Goal: Communication & Community: Answer question/provide support

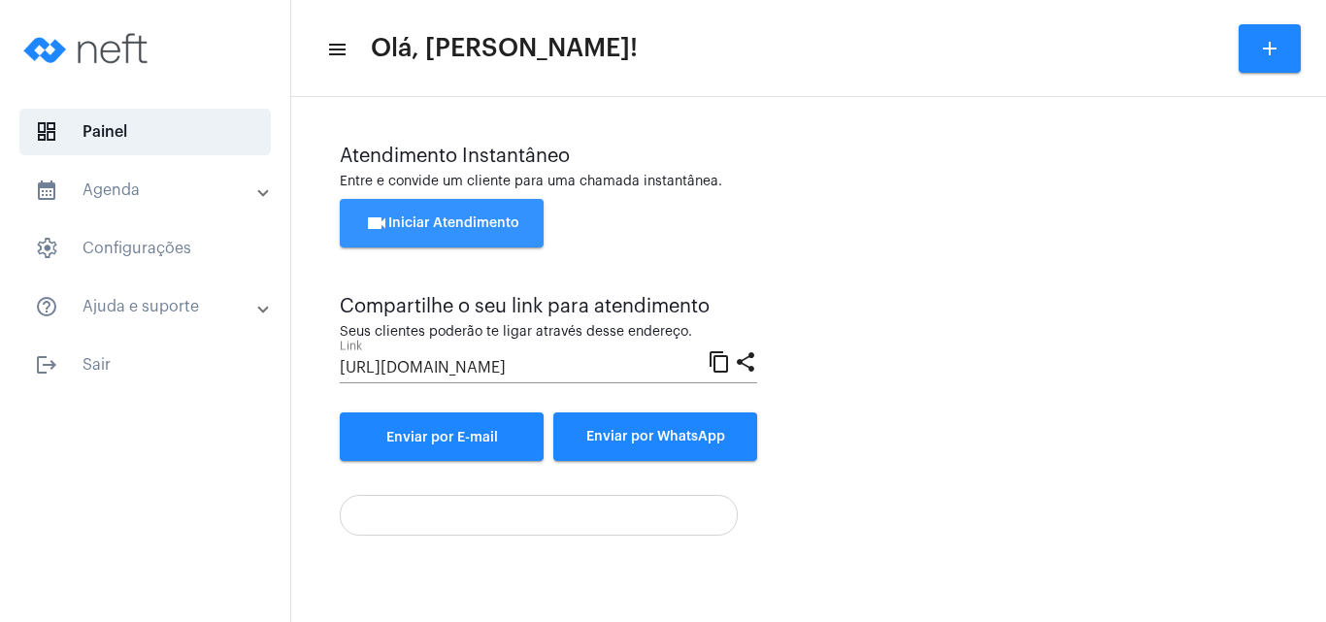
click at [444, 214] on button "videocam Iniciar Atendimento" at bounding box center [442, 223] width 204 height 49
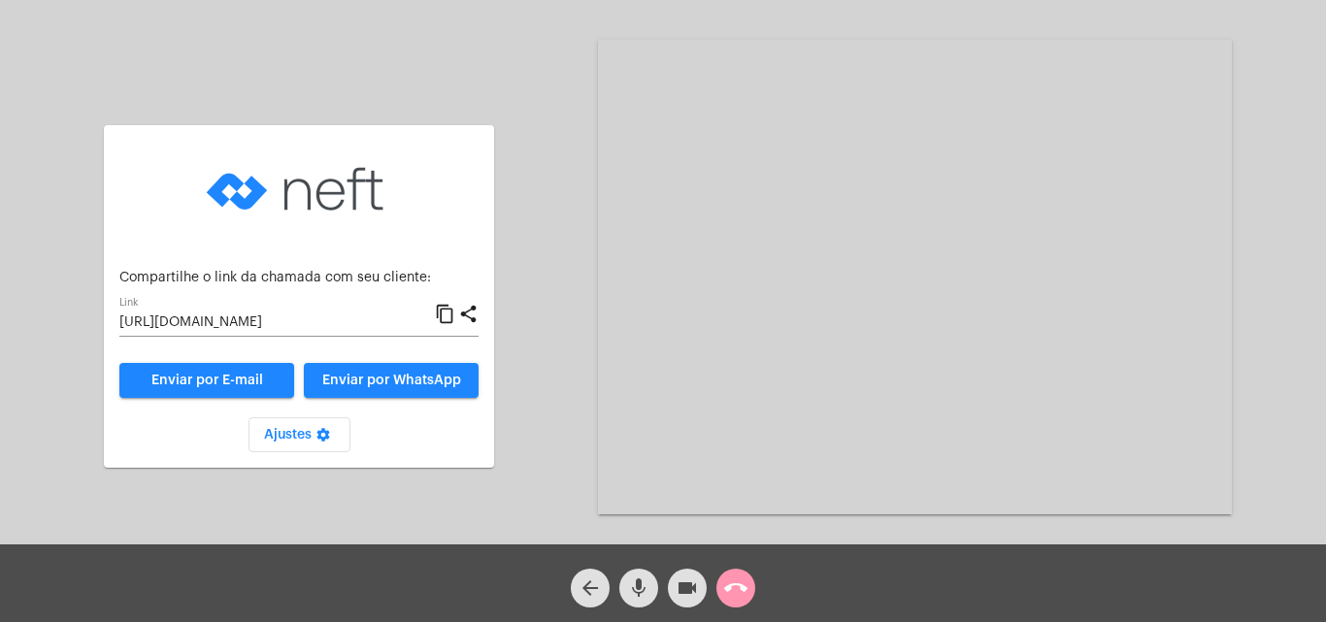
click at [442, 308] on mat-icon "content_copy" at bounding box center [445, 314] width 20 height 23
click at [731, 580] on mat-icon "call_end" at bounding box center [735, 588] width 23 height 23
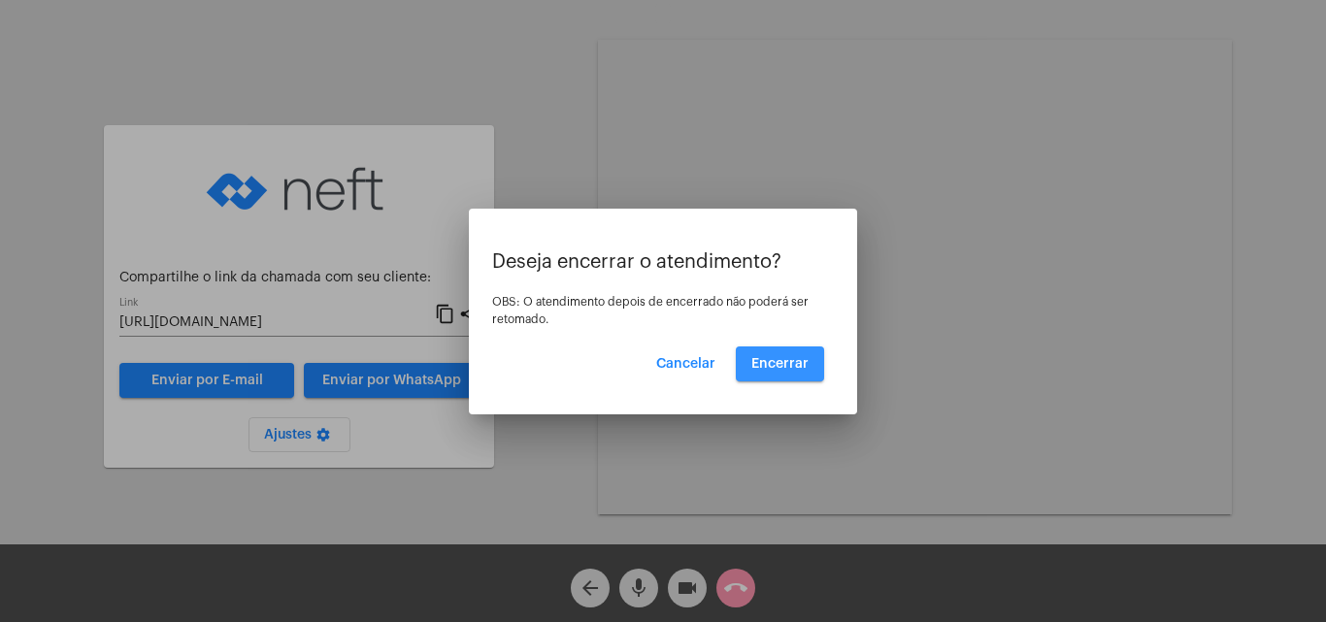
click at [783, 357] on span "Encerrar" at bounding box center [779, 364] width 57 height 14
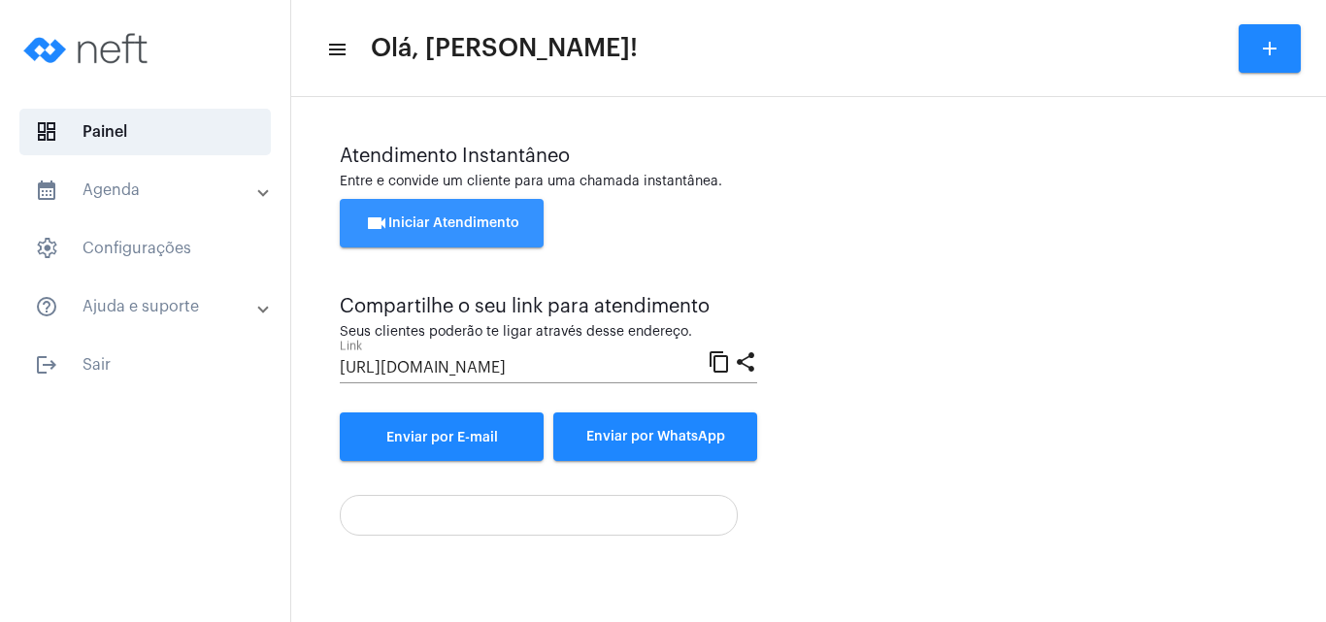
click at [449, 217] on span "videocam Iniciar Atendimento" at bounding box center [442, 223] width 154 height 14
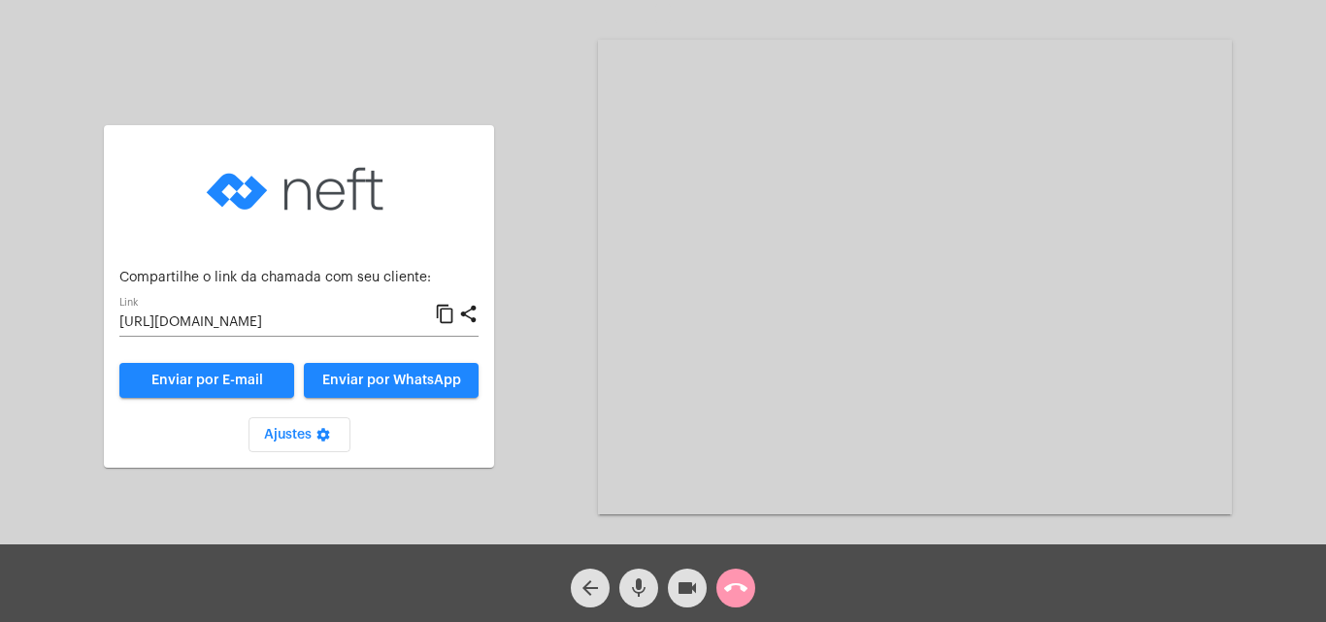
click at [445, 315] on mat-icon "content_copy" at bounding box center [445, 314] width 20 height 23
click at [525, 482] on div "Aguardando cliente acessar a chamada Ajustes settings Compartilhe o link da cha…" at bounding box center [663, 275] width 1322 height 545
click at [739, 591] on mat-icon "call_end" at bounding box center [735, 588] width 23 height 23
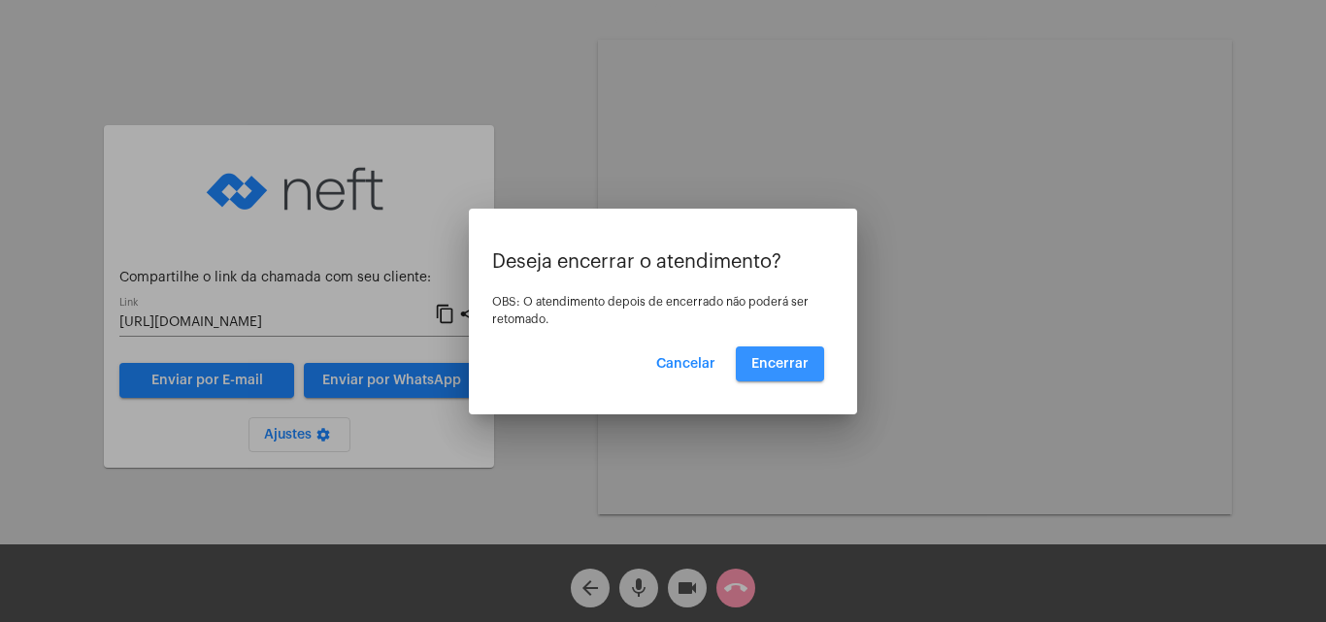
click at [787, 360] on span "Encerrar" at bounding box center [779, 364] width 57 height 14
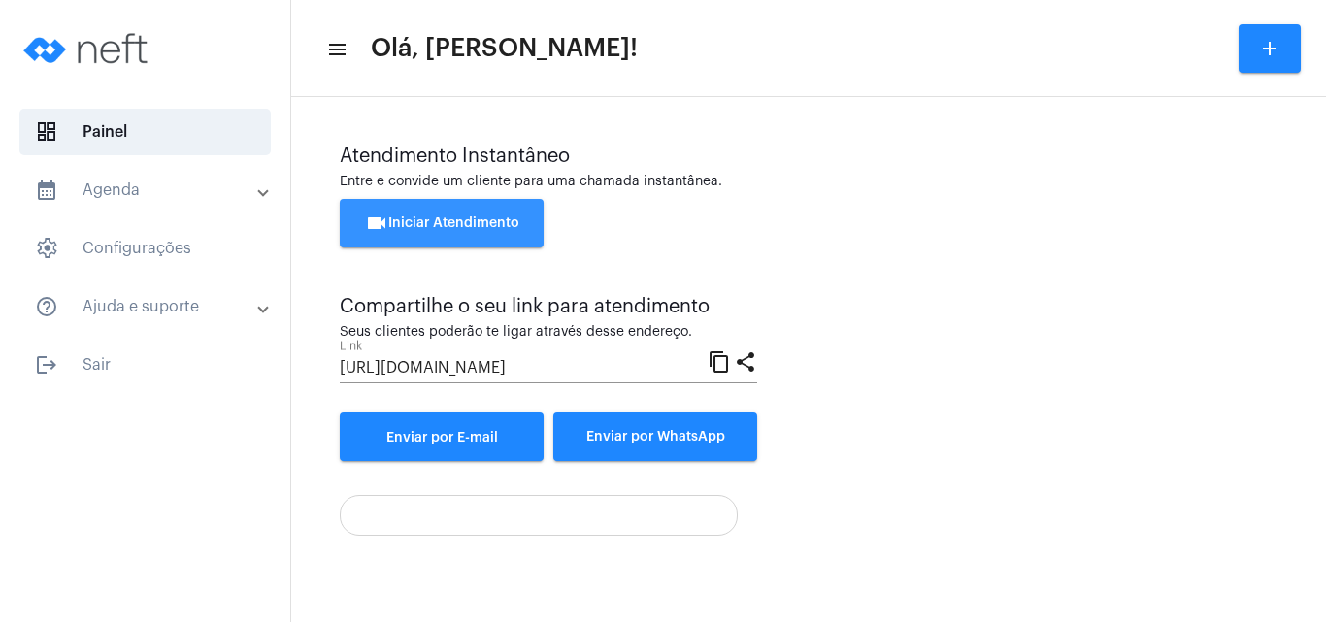
click at [428, 216] on button "videocam Iniciar Atendimento" at bounding box center [442, 223] width 204 height 49
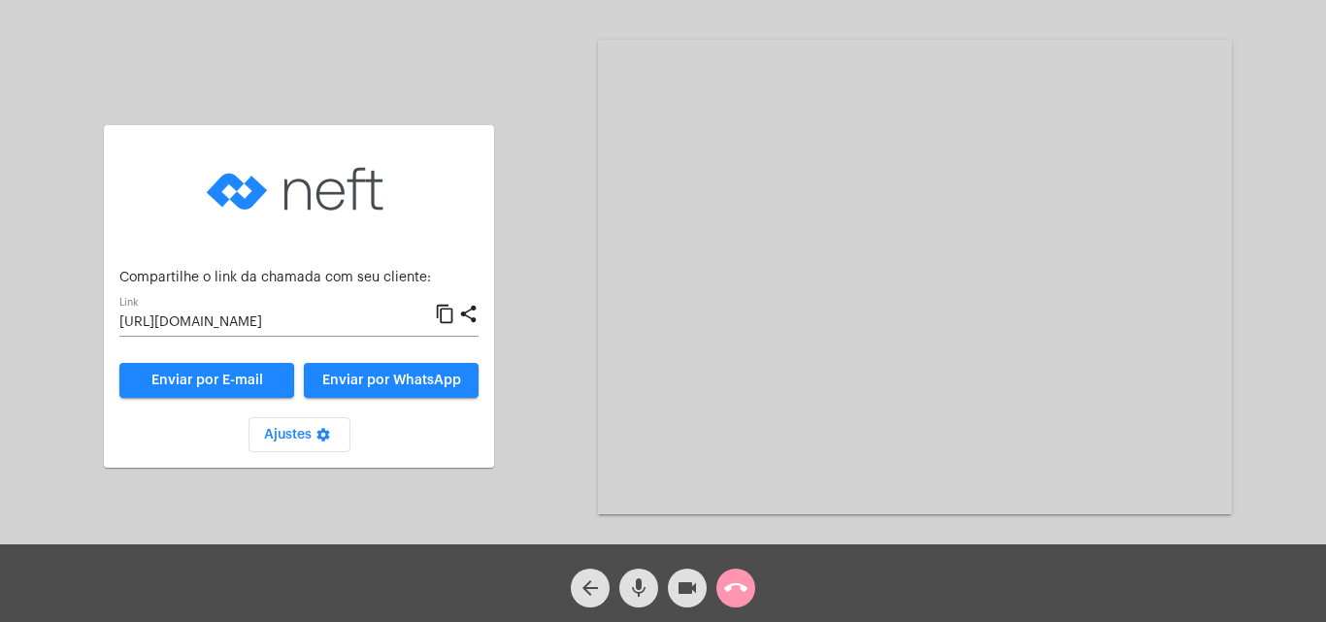
click at [445, 310] on mat-icon "content_copy" at bounding box center [445, 314] width 20 height 23
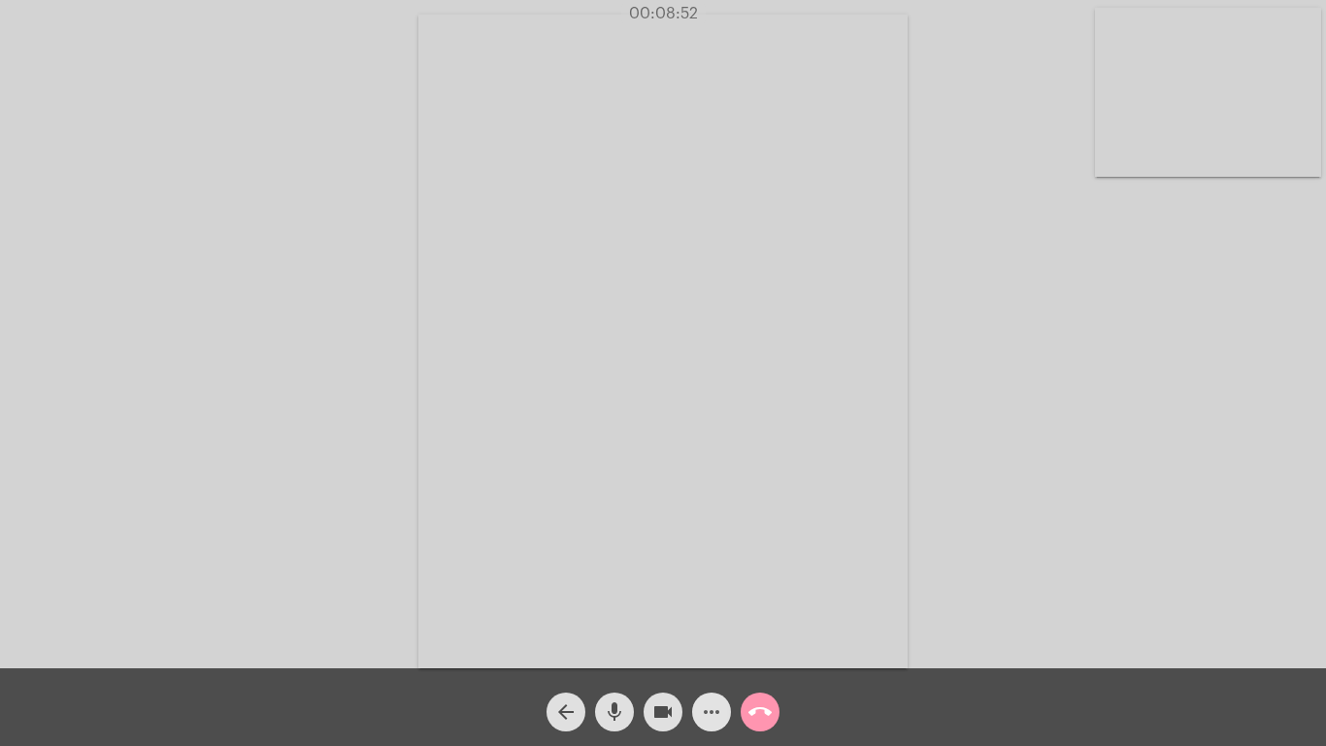
click at [711, 621] on mat-icon "more_horiz" at bounding box center [711, 711] width 23 height 23
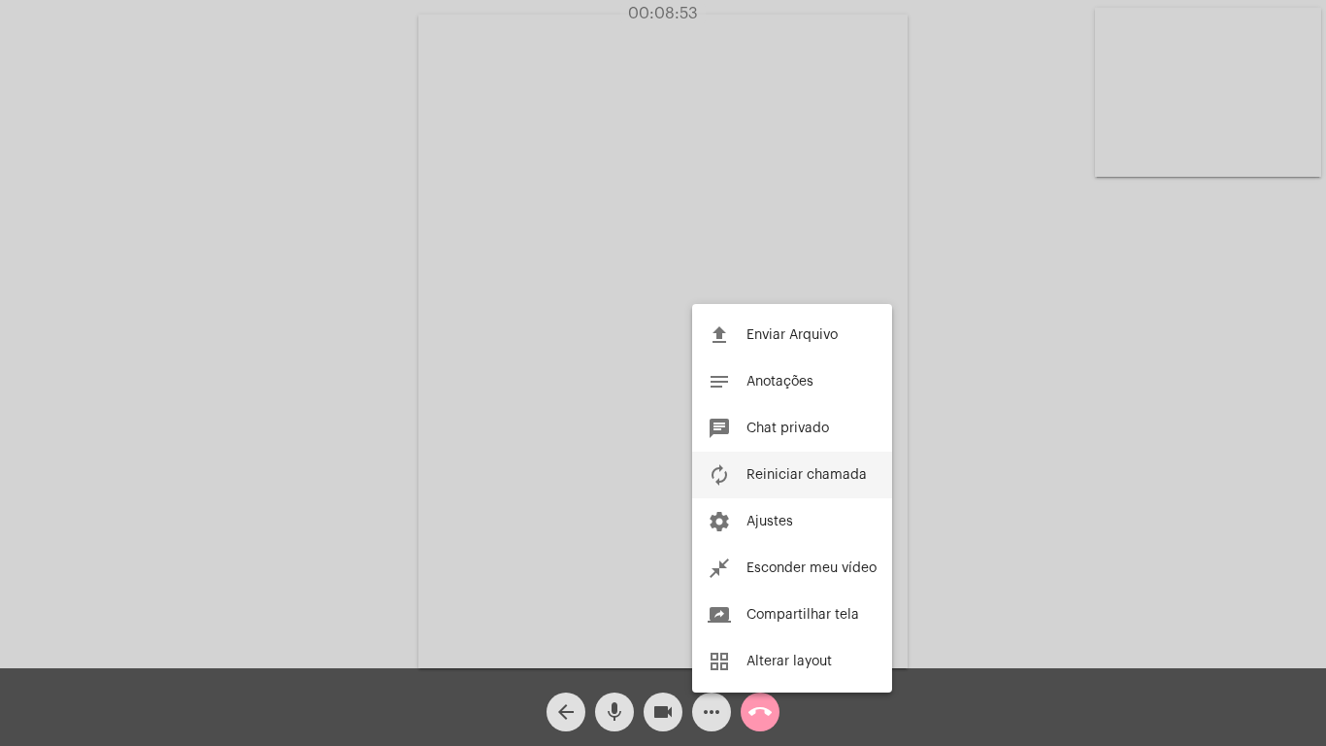
click at [785, 468] on span "Reiniciar chamada" at bounding box center [807, 475] width 120 height 14
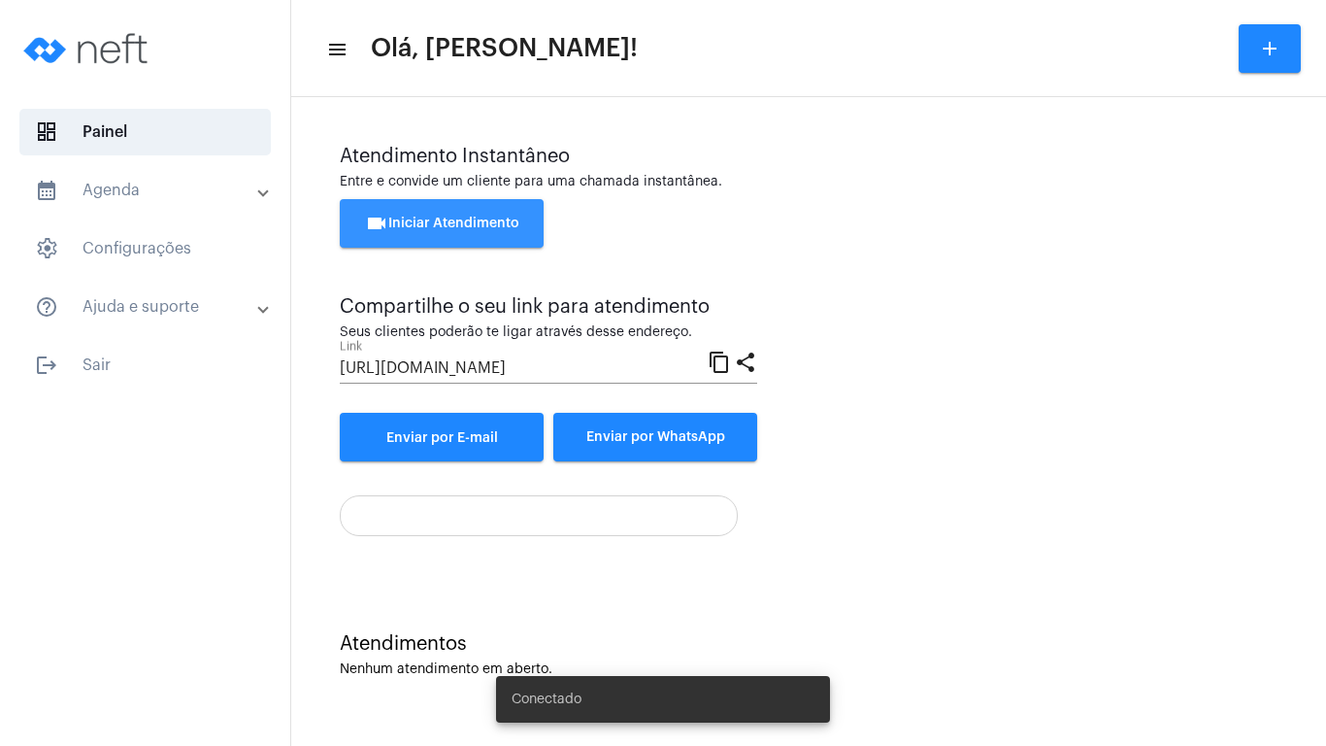
click at [495, 228] on span "videocam Iniciar Atendimento" at bounding box center [442, 223] width 154 height 14
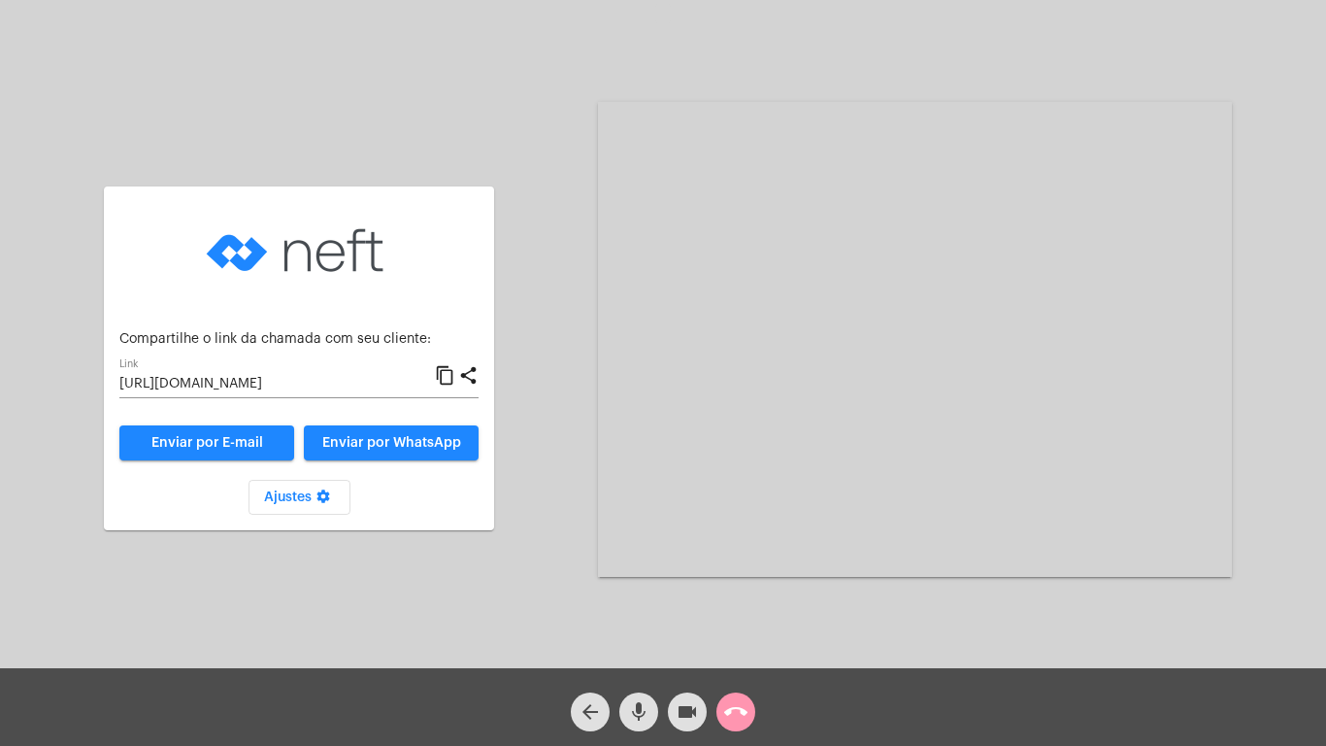
click at [442, 373] on mat-icon "content_copy" at bounding box center [445, 375] width 20 height 23
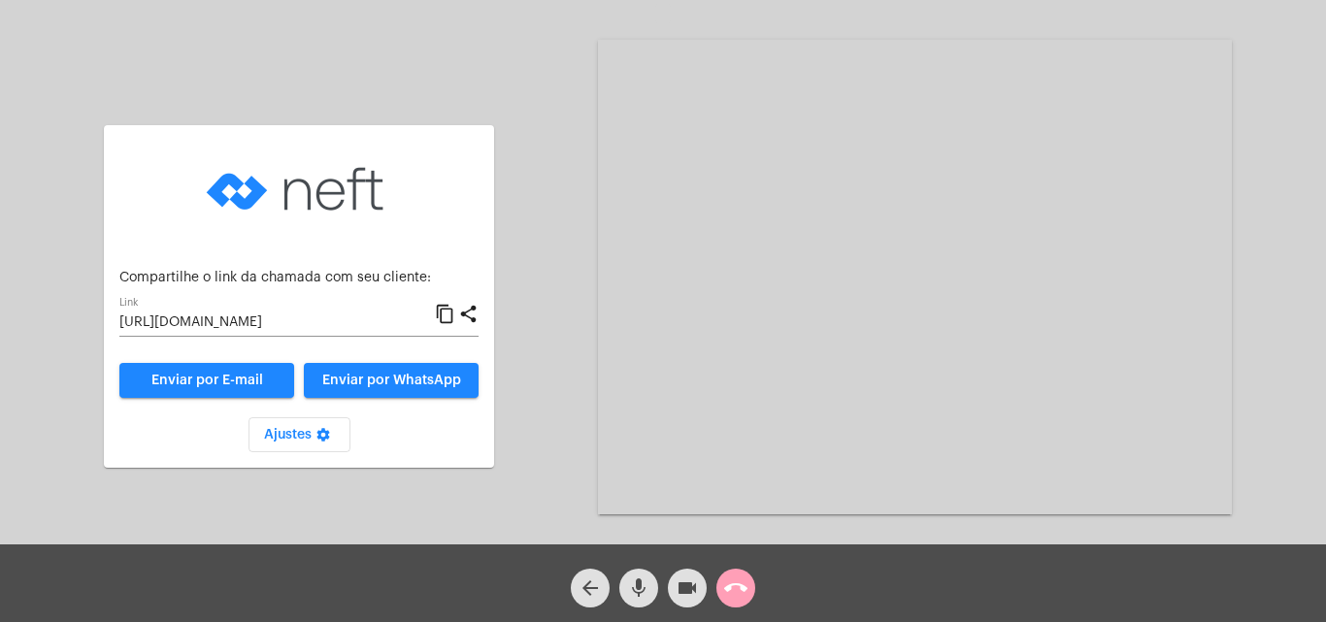
click at [732, 586] on mat-icon "call_end" at bounding box center [735, 588] width 23 height 23
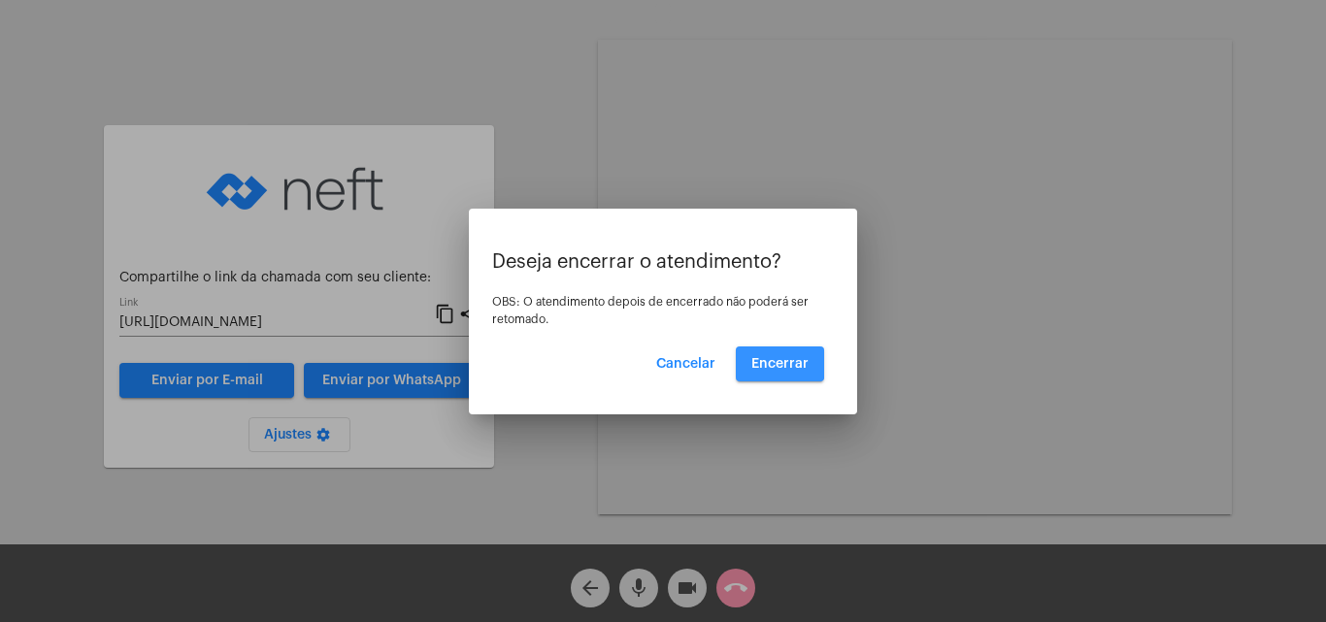
click at [771, 362] on span "Encerrar" at bounding box center [779, 364] width 57 height 14
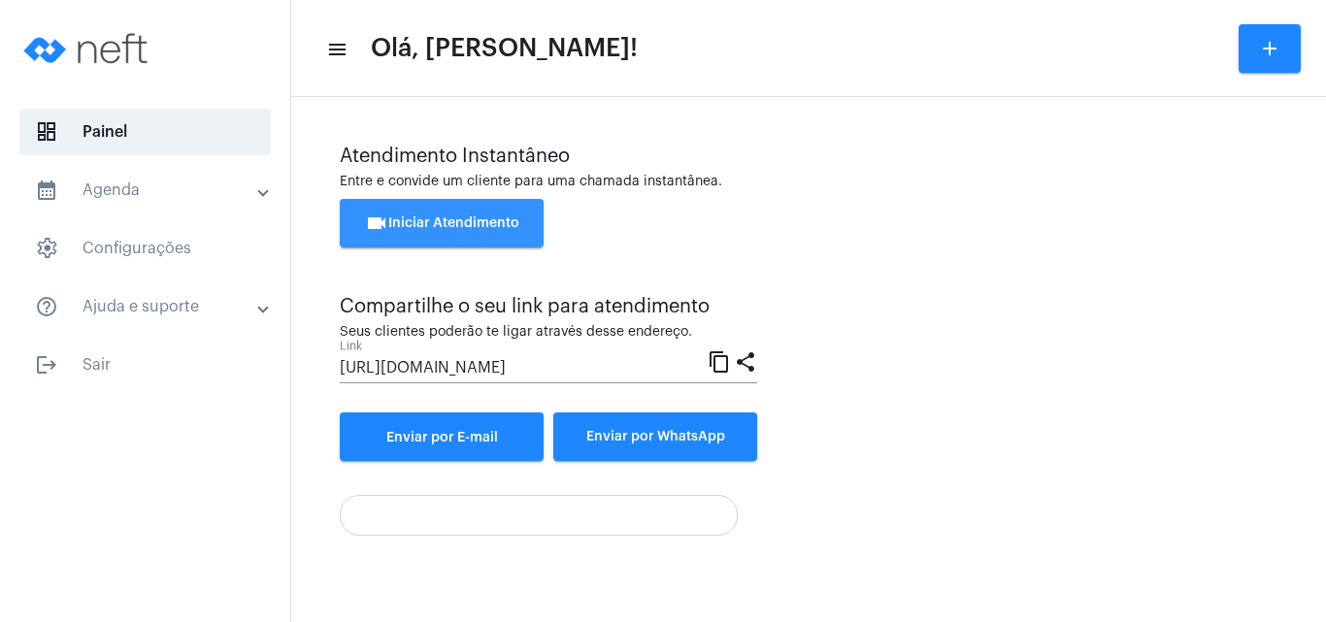
click at [418, 215] on button "videocam Iniciar Atendimento" at bounding box center [442, 223] width 204 height 49
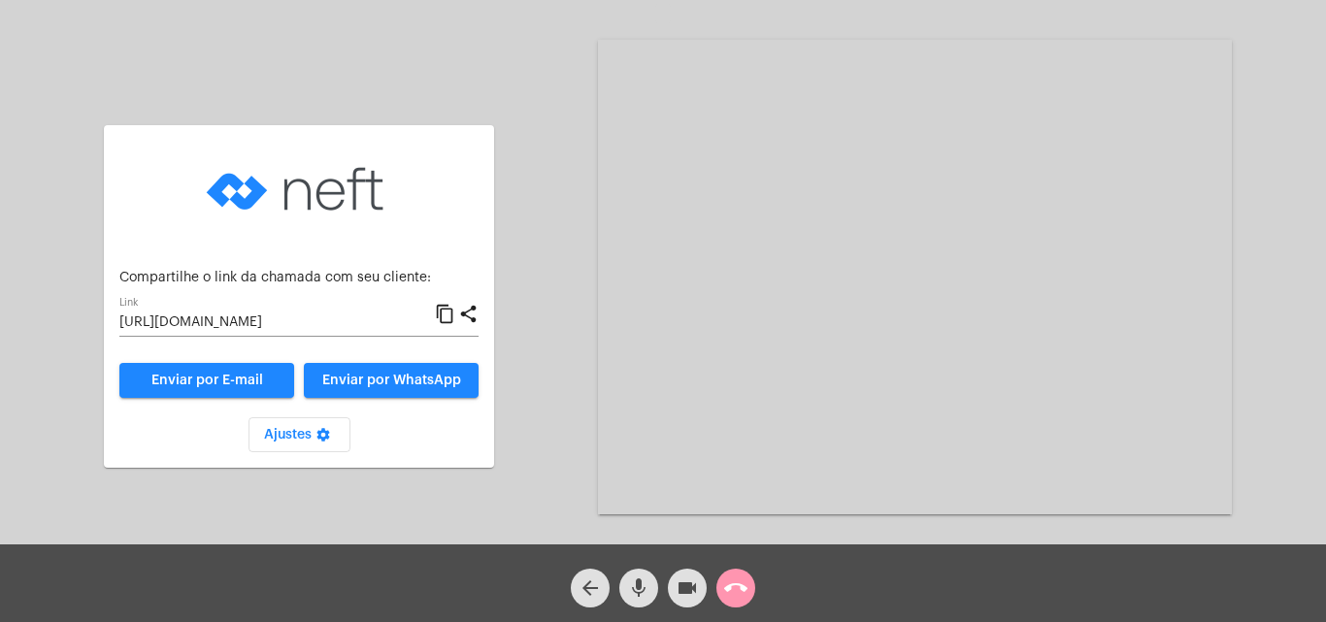
click at [446, 308] on mat-icon "content_copy" at bounding box center [445, 314] width 20 height 23
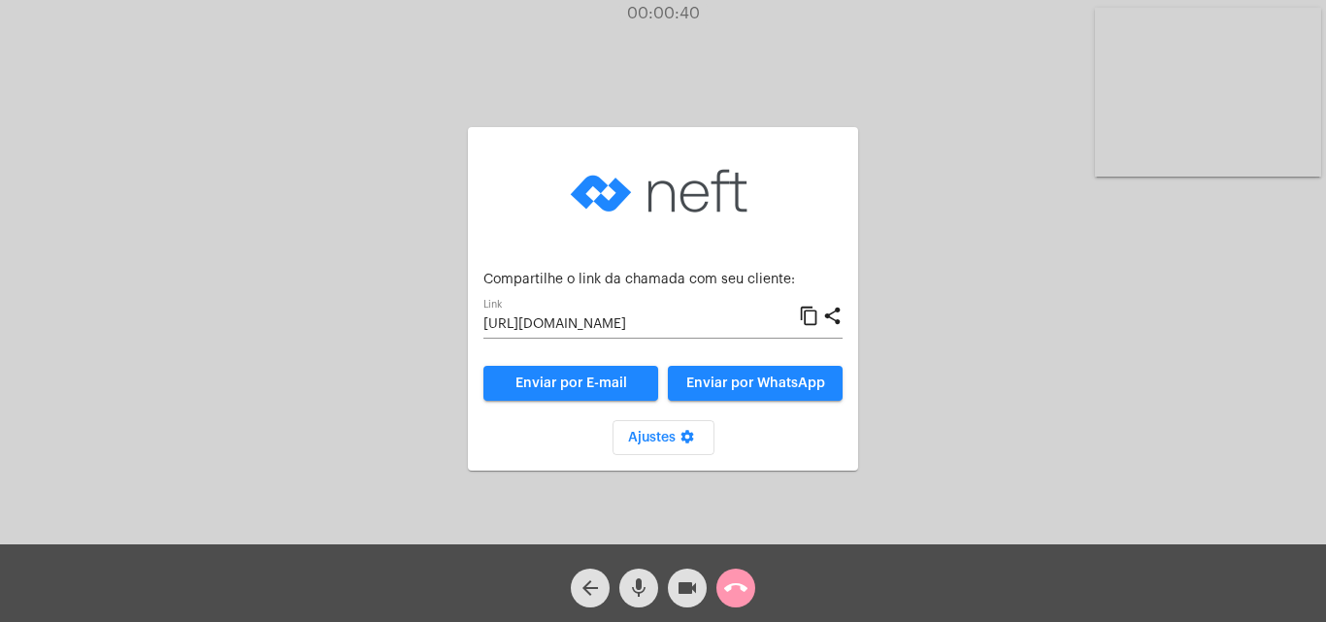
click at [736, 588] on mat-icon "call_end" at bounding box center [735, 588] width 23 height 23
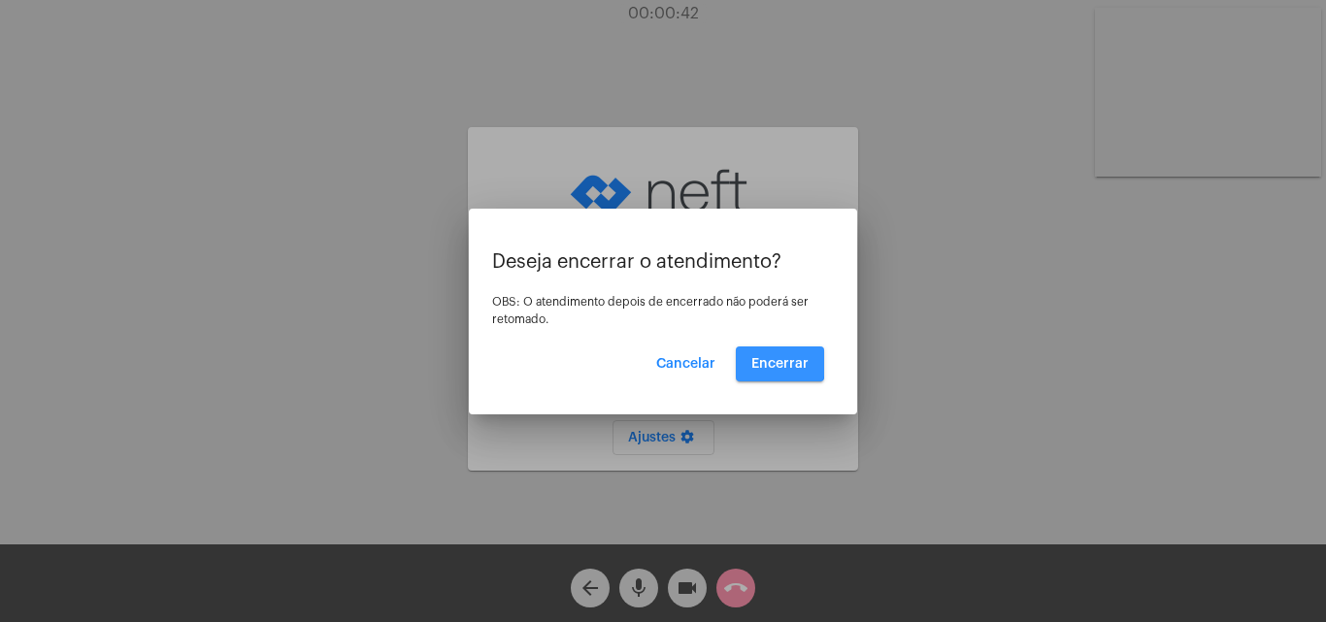
click at [779, 362] on span "Encerrar" at bounding box center [779, 364] width 57 height 14
